Goal: Check status: Check status

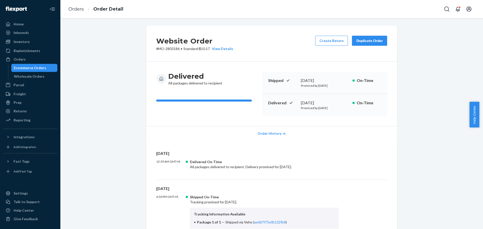
scroll to position [255, 0]
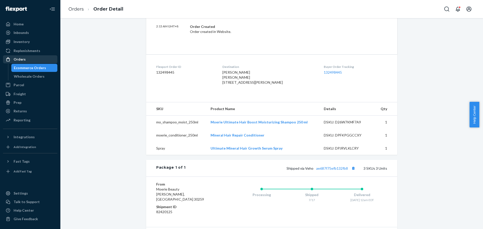
click at [33, 61] on div "Orders" at bounding box center [30, 59] width 53 height 7
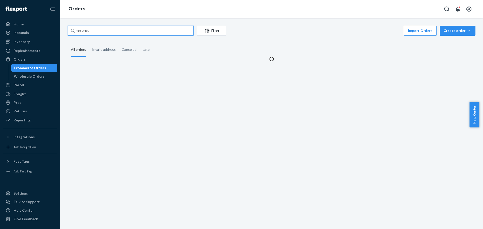
click at [87, 28] on input "2803186" at bounding box center [131, 31] width 126 height 10
paste input "3069978"
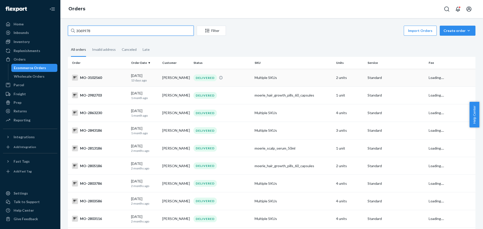
type input "3069978"
click at [118, 82] on td "MO-3102560" at bounding box center [98, 78] width 61 height 18
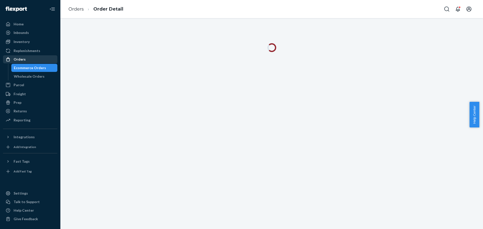
click at [27, 59] on div "Orders" at bounding box center [30, 59] width 53 height 7
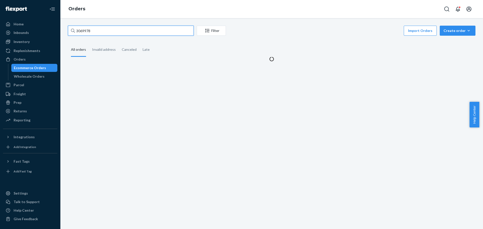
click at [84, 30] on input "3069978" at bounding box center [131, 31] width 126 height 10
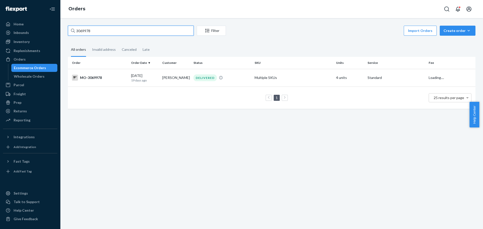
click at [84, 30] on input "3069978" at bounding box center [131, 31] width 126 height 10
click at [99, 79] on div "MO-3069978" at bounding box center [99, 78] width 55 height 6
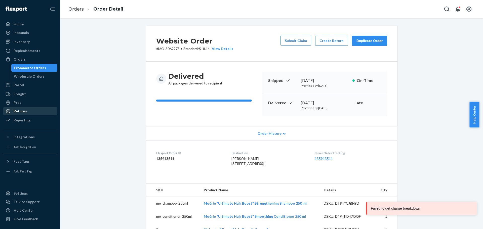
click at [27, 110] on div "Returns" at bounding box center [30, 111] width 53 height 7
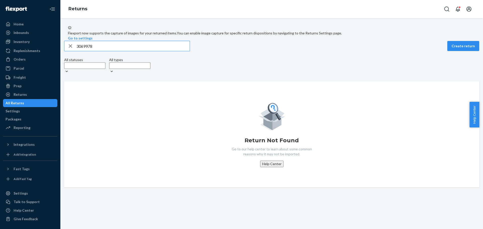
type input "3069978"
